Goal: Information Seeking & Learning: Learn about a topic

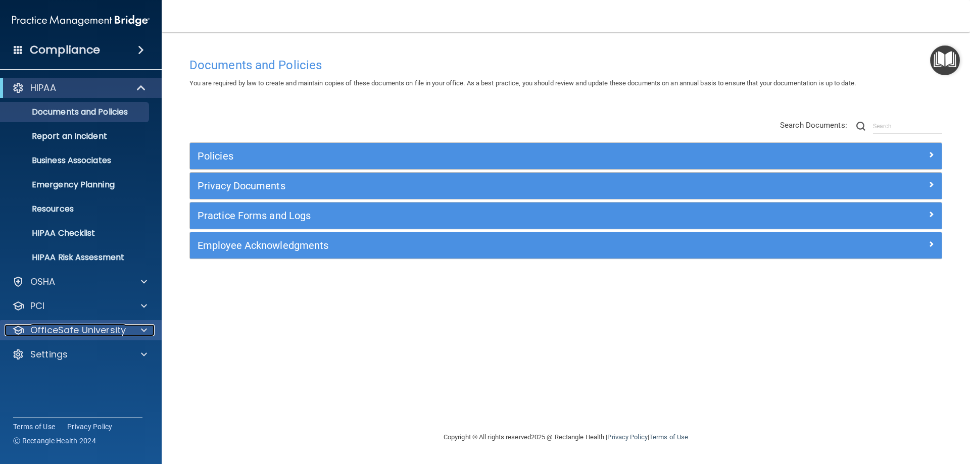
click at [77, 332] on p "OfficeSafe University" at bounding box center [78, 330] width 96 height 12
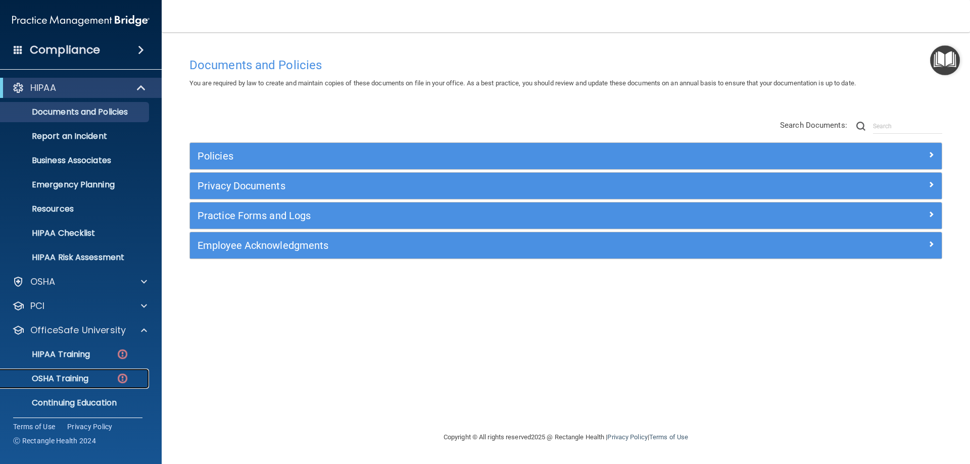
click at [60, 377] on p "OSHA Training" at bounding box center [48, 379] width 82 height 10
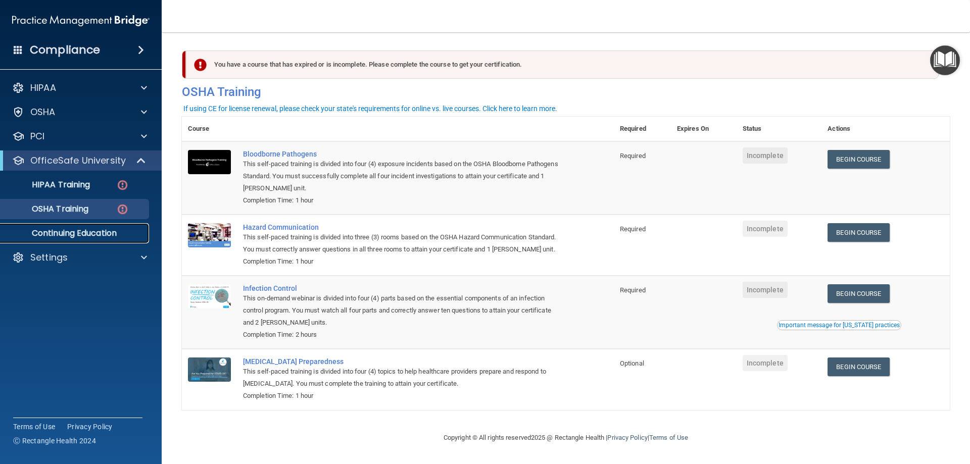
click at [100, 232] on p "Continuing Education" at bounding box center [76, 233] width 138 height 10
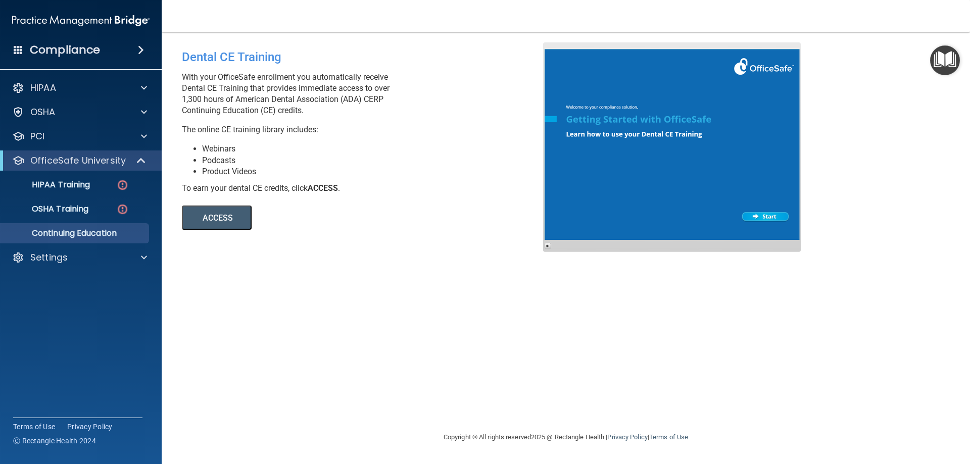
click at [225, 217] on button "ACCESS" at bounding box center [217, 218] width 70 height 24
